Goal: Transaction & Acquisition: Subscribe to service/newsletter

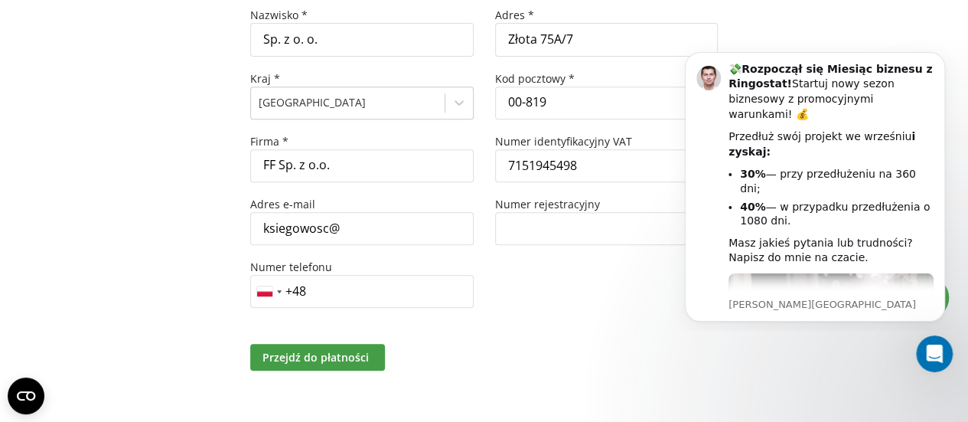
type input "[EMAIL_ADDRESS][DOMAIN_NAME]"
click at [553, 293] on div "Miasto * Warszawa Adres * [STREET_ADDRESS] Kod pocztowy * 00-819 Numer identyfi…" at bounding box center [606, 133] width 245 height 377
click at [442, 296] on input "+48" at bounding box center [361, 291] width 223 height 33
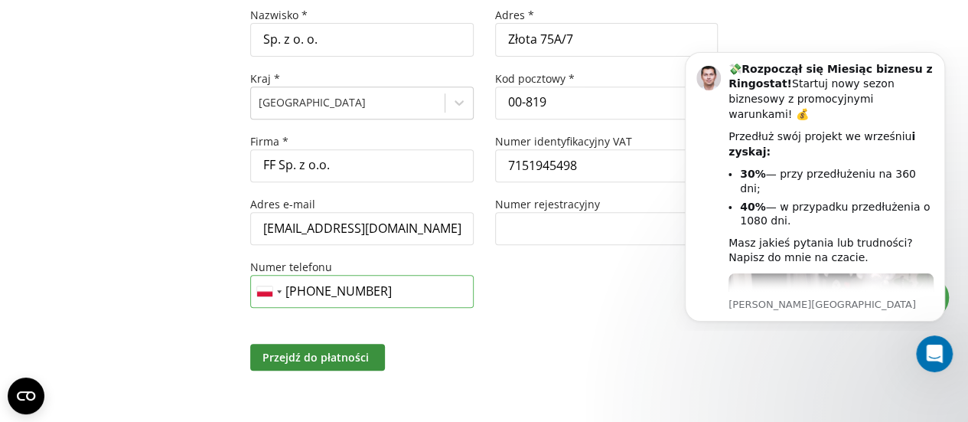
type input "[PHONE_NUMBER]"
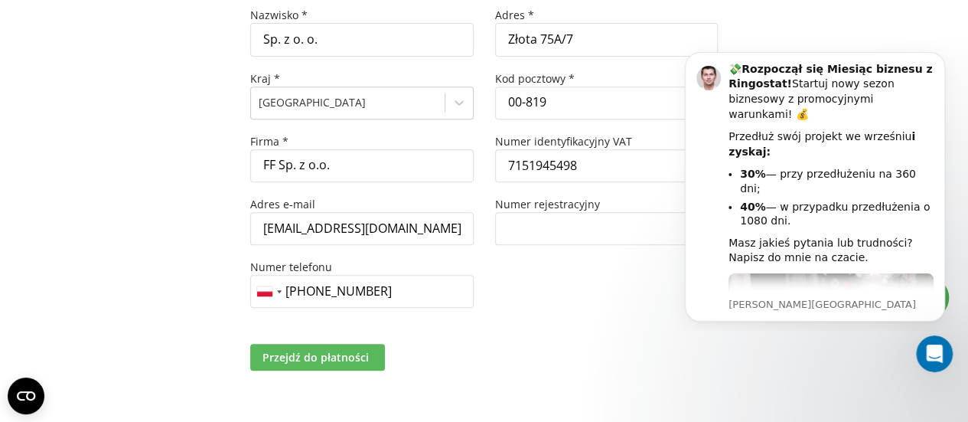
click at [336, 360] on span "Przejdź do płatności" at bounding box center [315, 357] width 106 height 15
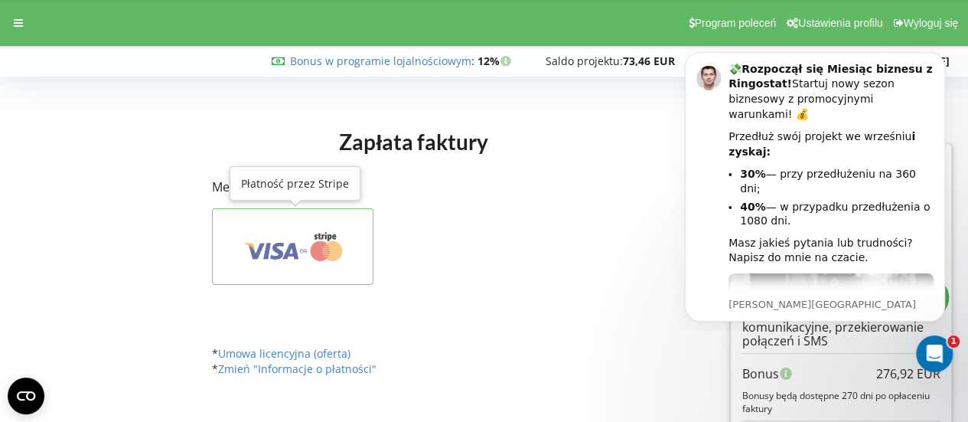
click at [340, 239] on icon at bounding box center [293, 246] width 114 height 29
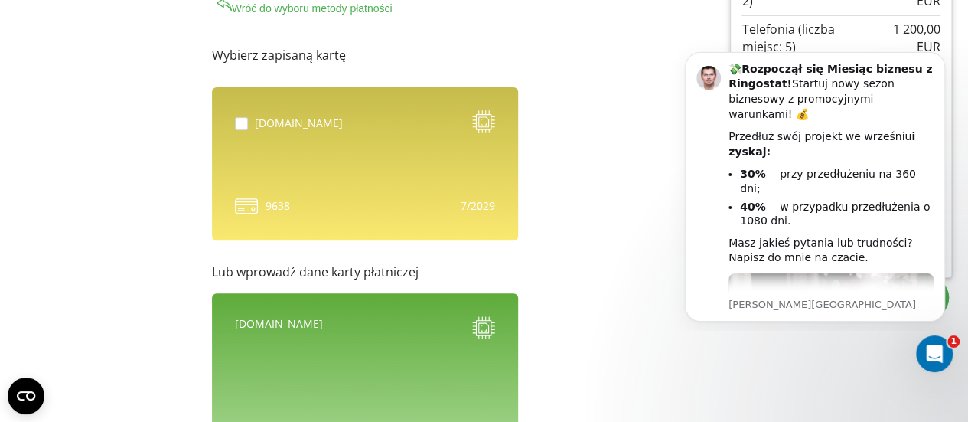
scroll to position [153, 0]
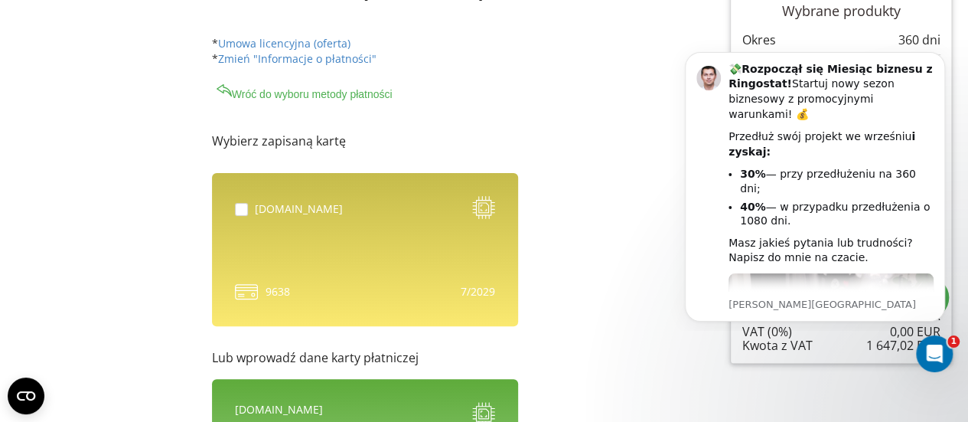
click at [441, 265] on div "[DOMAIN_NAME]" at bounding box center [365, 249] width 306 height 153
click at [249, 212] on div at bounding box center [245, 209] width 20 height 13
checkbox input "true"
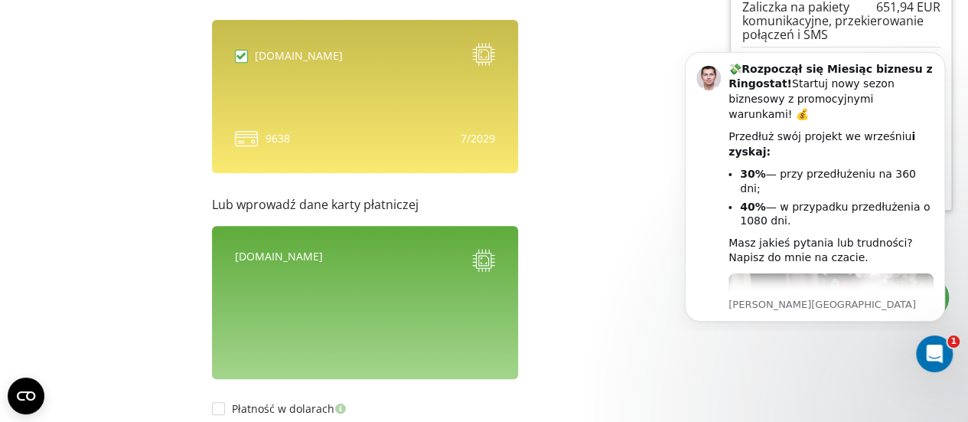
scroll to position [459, 0]
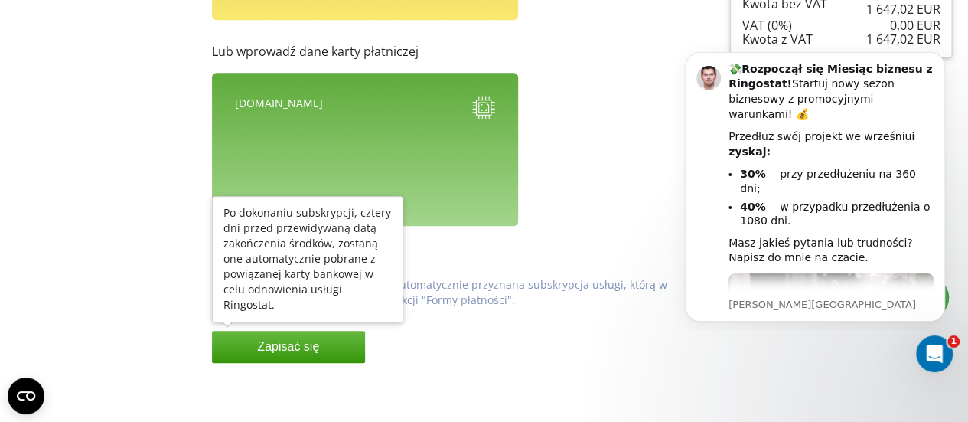
click at [330, 350] on button "Zapisać się" at bounding box center [288, 347] width 153 height 32
